Goal: Navigation & Orientation: Find specific page/section

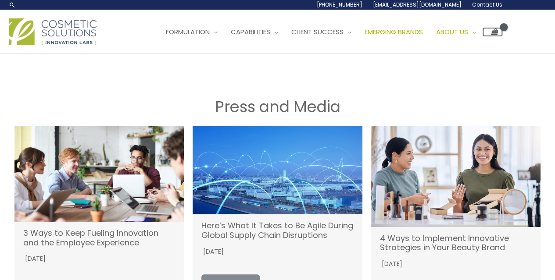
click at [412, 32] on span "Emerging Brands" at bounding box center [393, 31] width 58 height 9
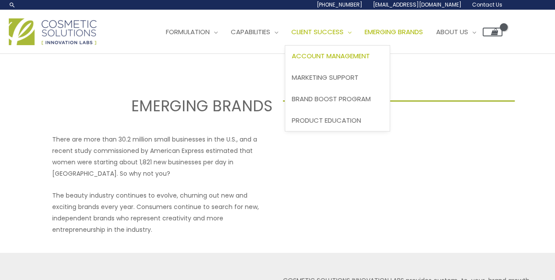
click at [349, 56] on span "Account Management" at bounding box center [331, 55] width 78 height 9
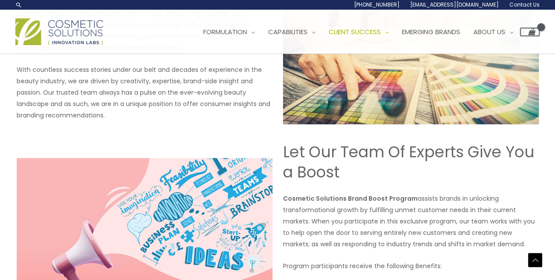
scroll to position [927, 0]
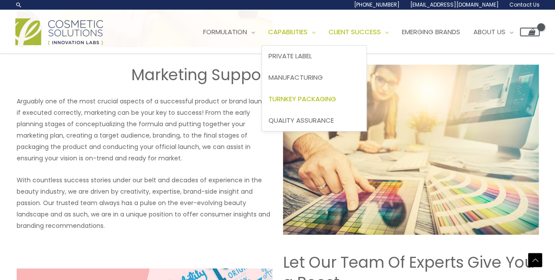
click at [309, 96] on span "Turnkey Packaging" at bounding box center [302, 98] width 68 height 9
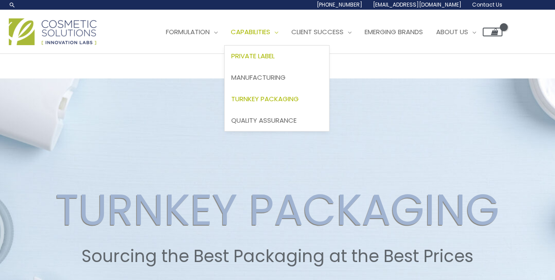
click at [274, 55] on span "Private Label" at bounding box center [252, 55] width 43 height 9
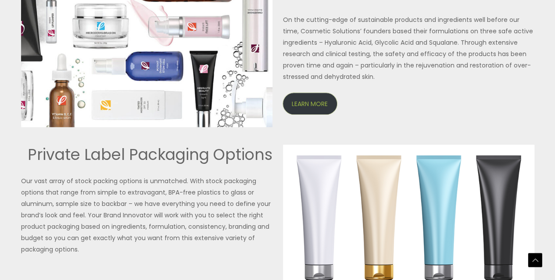
scroll to position [1981, 0]
